Goal: Information Seeking & Learning: Learn about a topic

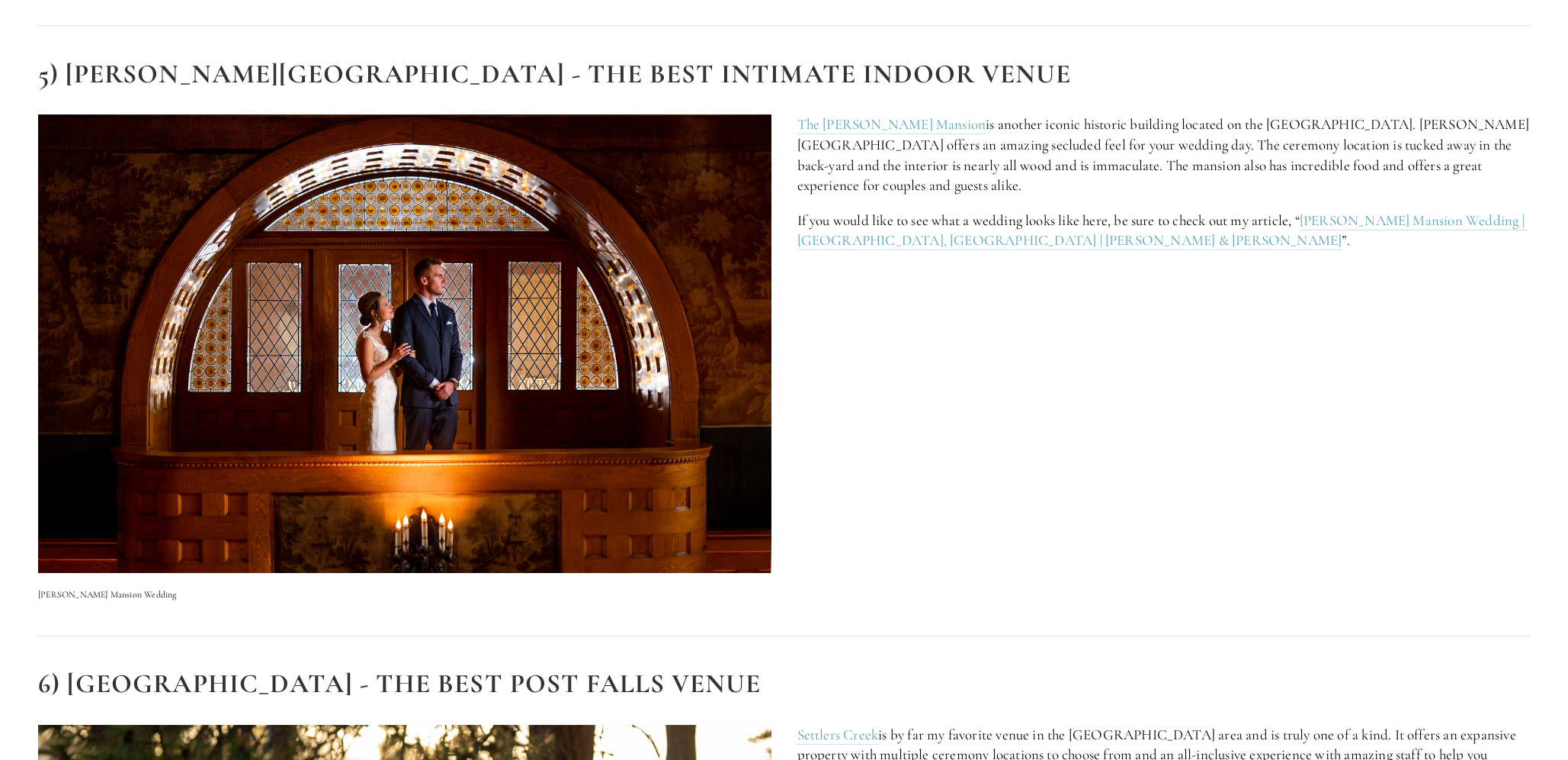
scroll to position [3661, 0]
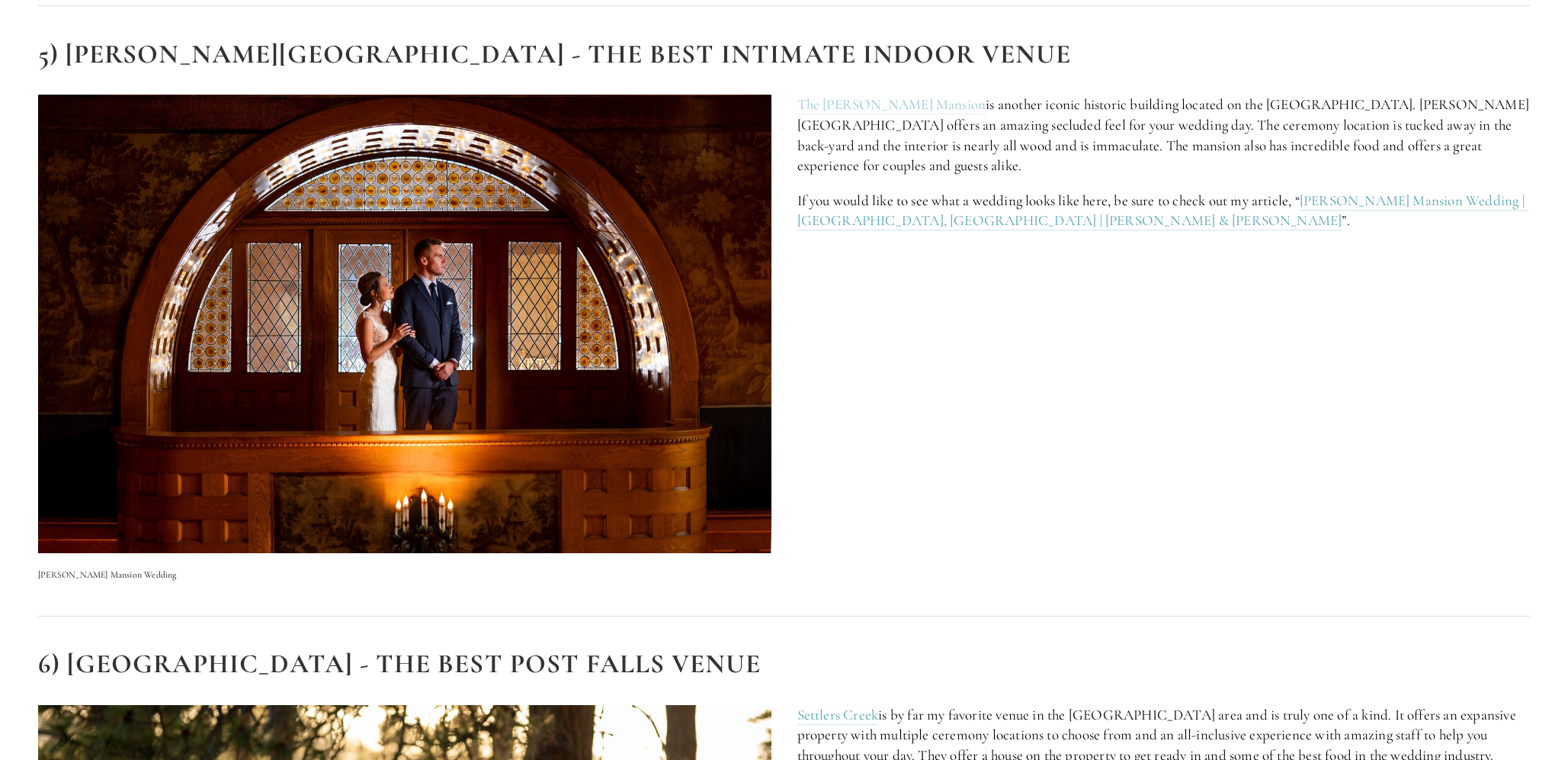
click at [851, 105] on link "The Glover Mansion" at bounding box center [892, 105] width 189 height 19
click at [1428, 191] on link "[PERSON_NAME] Mansion Wedding | [GEOGRAPHIC_DATA], [GEOGRAPHIC_DATA] | [PERSON_…" at bounding box center [1162, 211] width 731 height 39
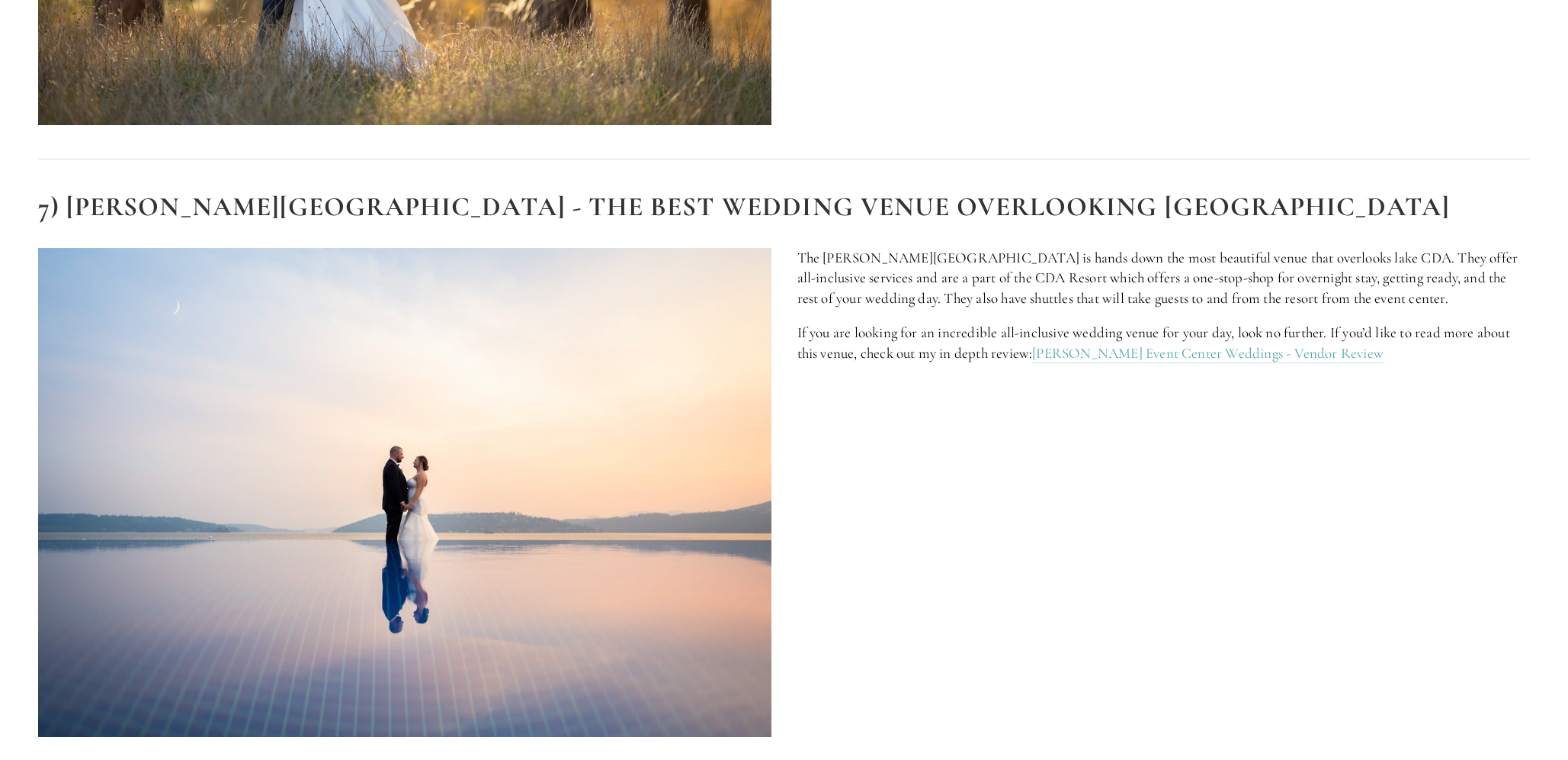
scroll to position [4805, 0]
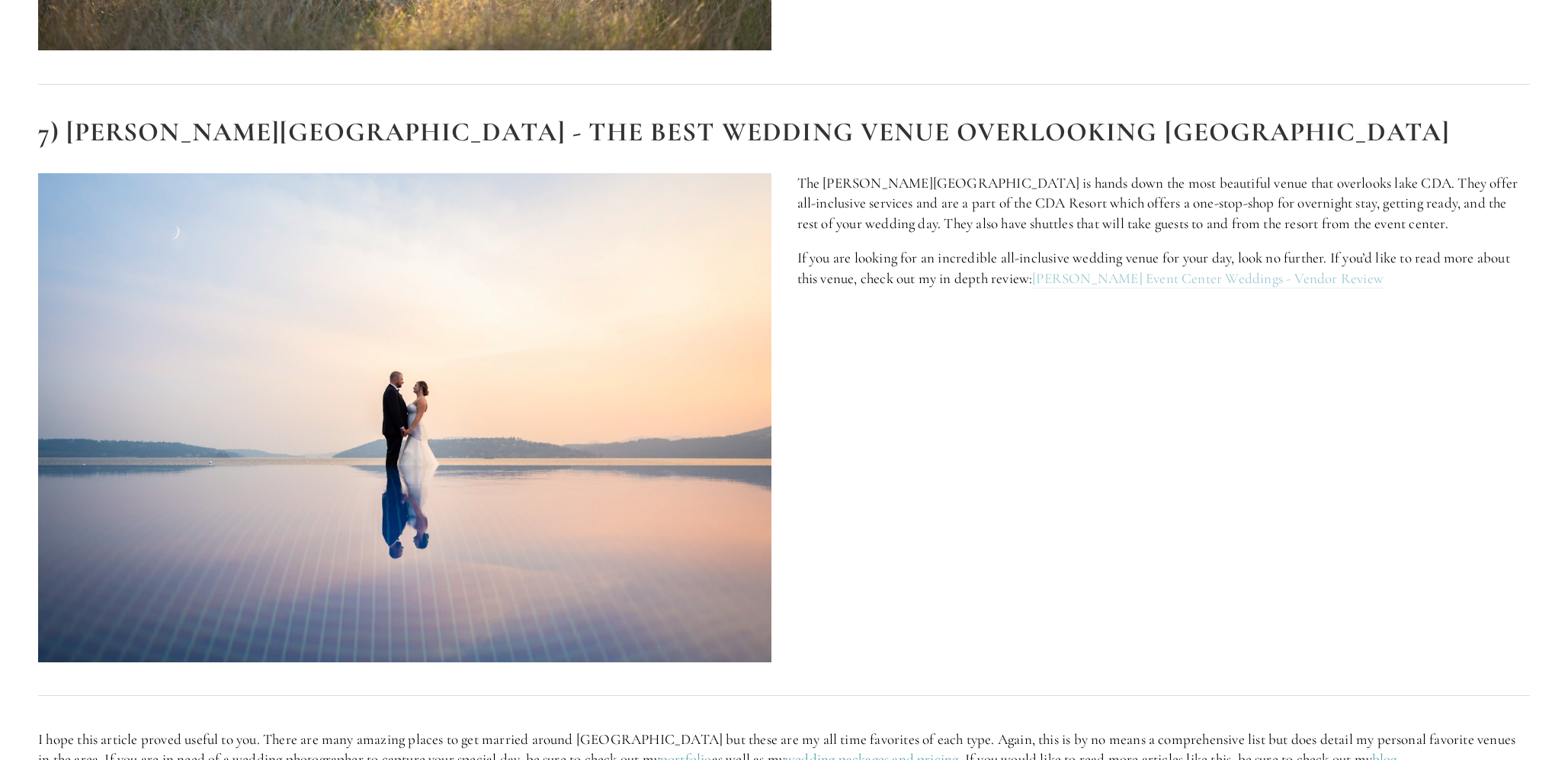
click at [1157, 283] on link "Hagadone Event Center Weddings - Vendor Review" at bounding box center [1207, 278] width 351 height 19
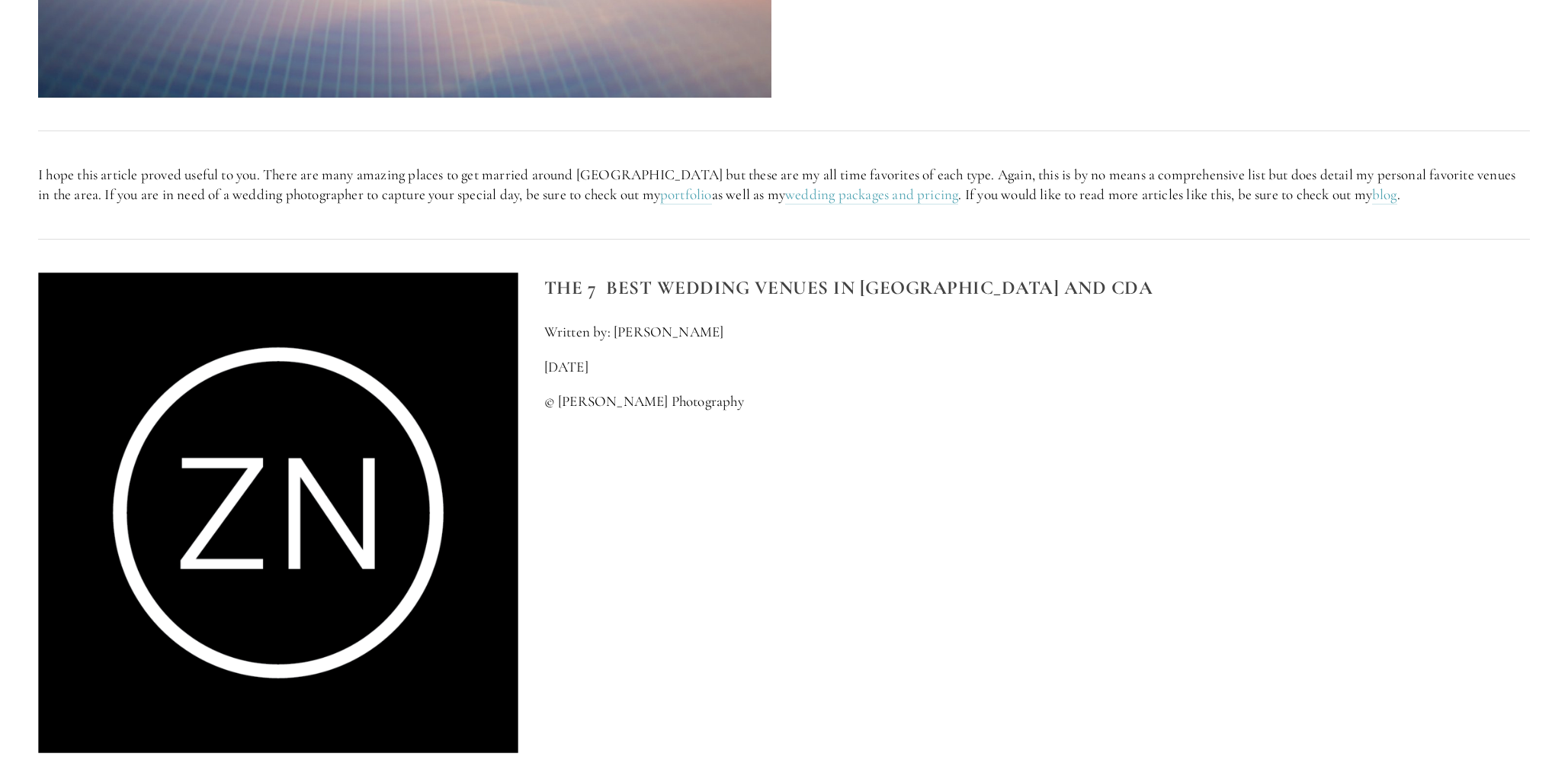
scroll to position [5415, 0]
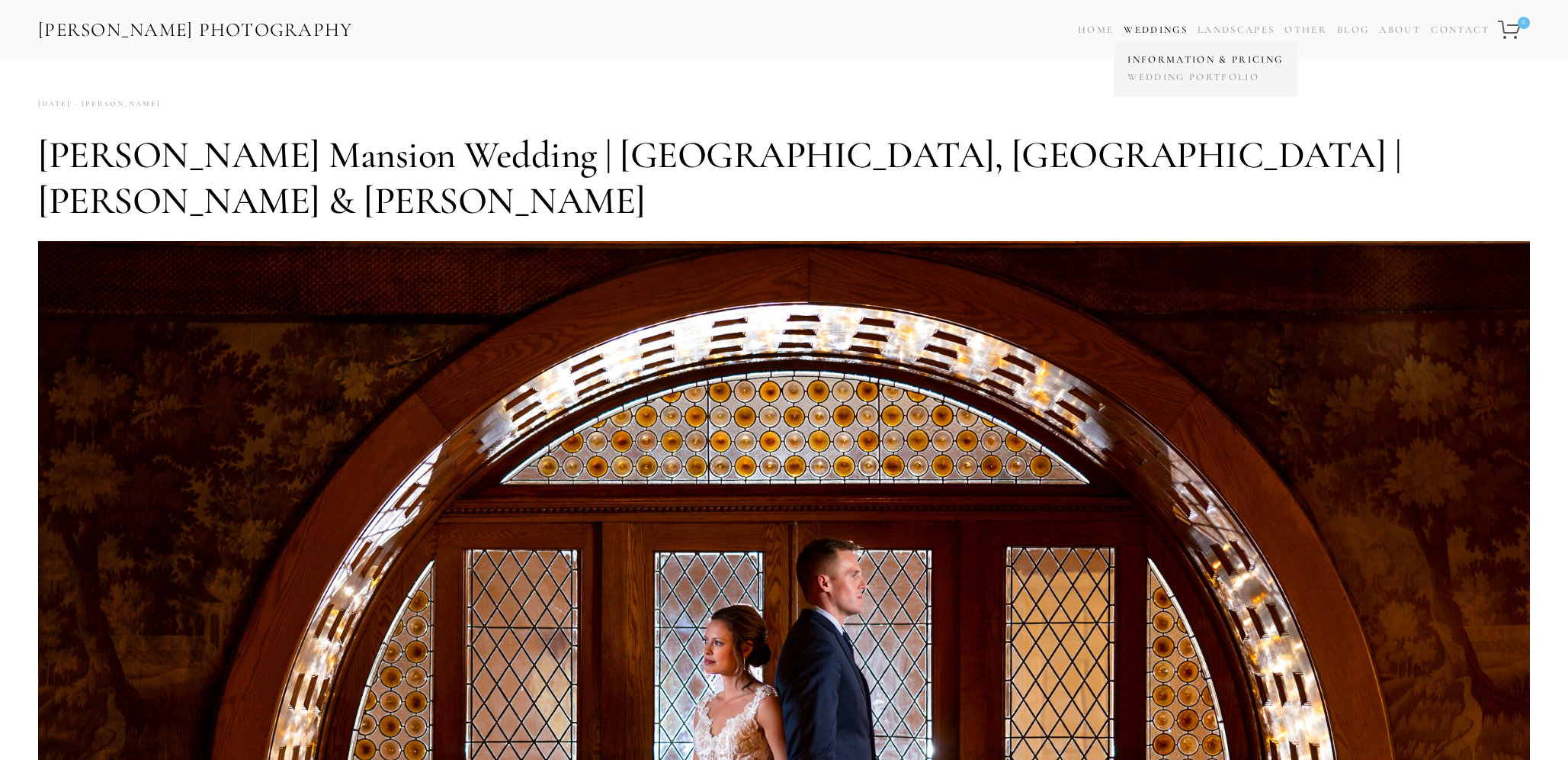
click at [1179, 56] on link "Information & Pricing" at bounding box center [1206, 60] width 163 height 18
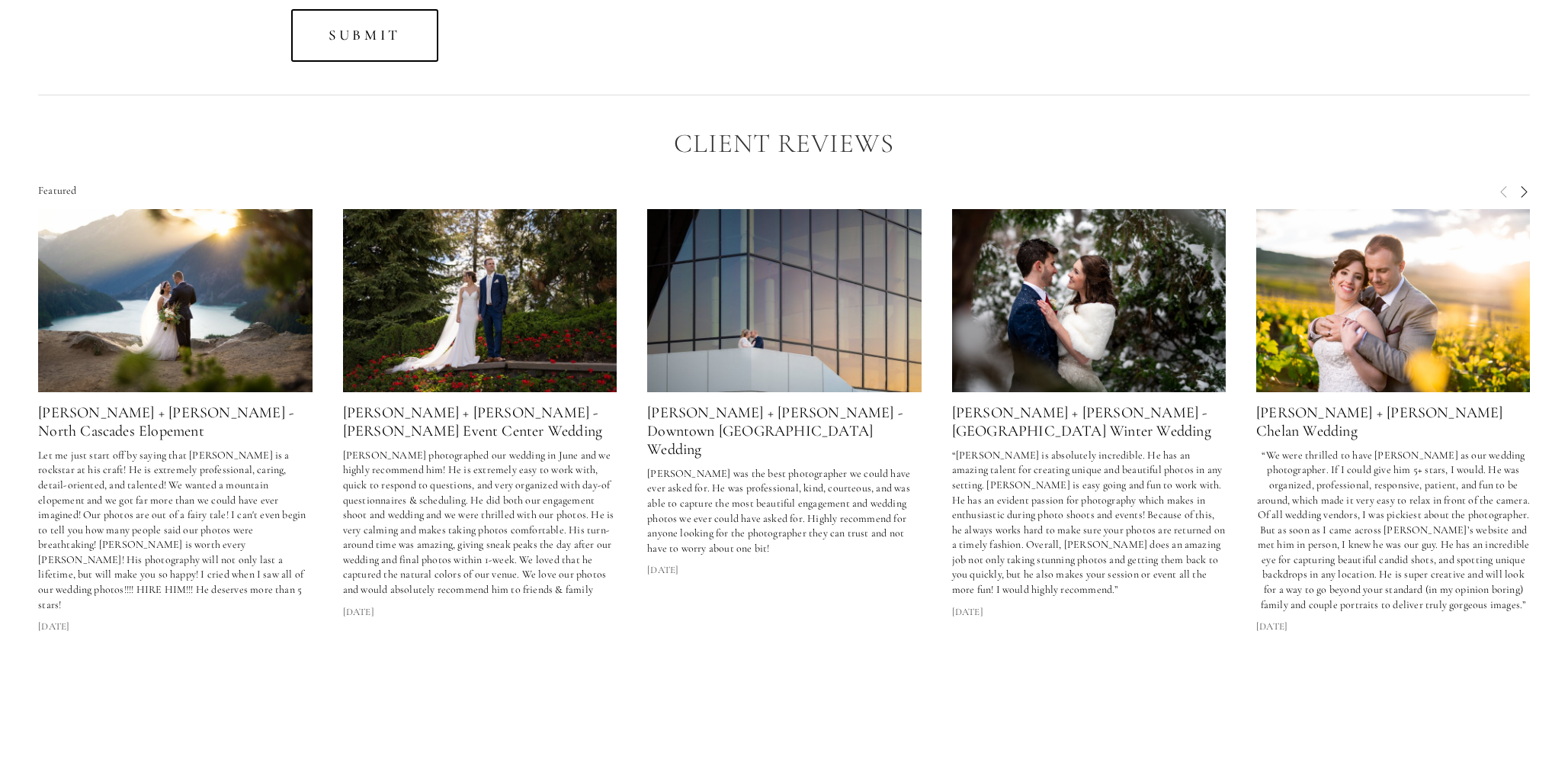
scroll to position [4270, 0]
